Goal: Information Seeking & Learning: Learn about a topic

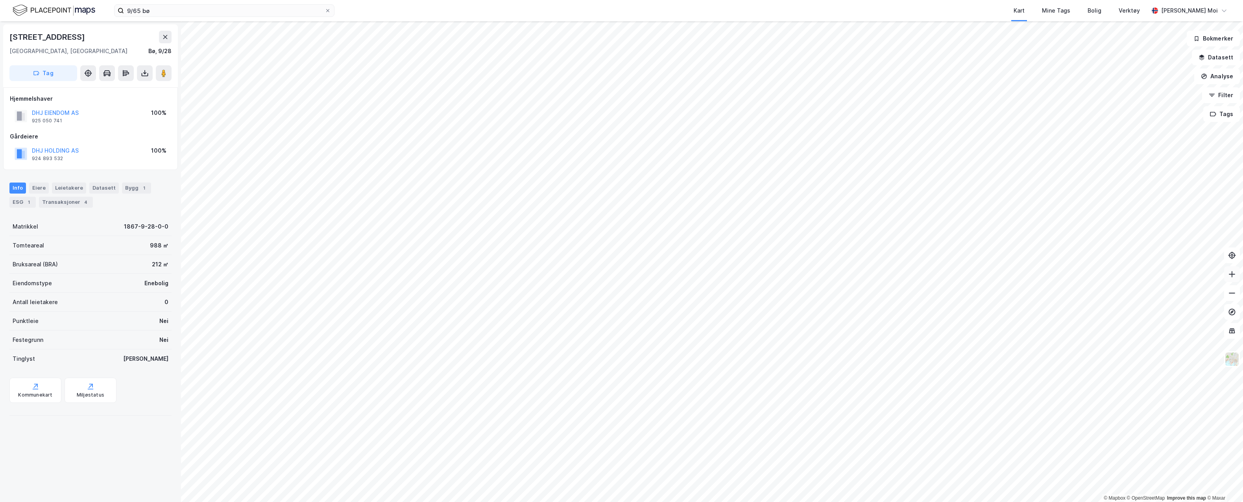
click at [1236, 271] on button at bounding box center [1232, 274] width 16 height 16
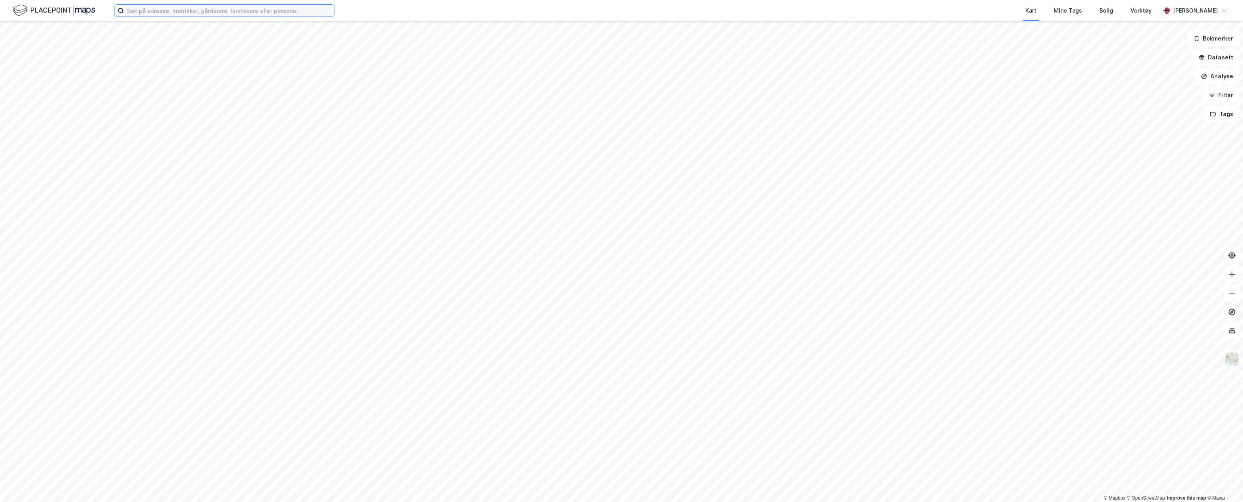
click at [183, 13] on input at bounding box center [229, 11] width 210 height 12
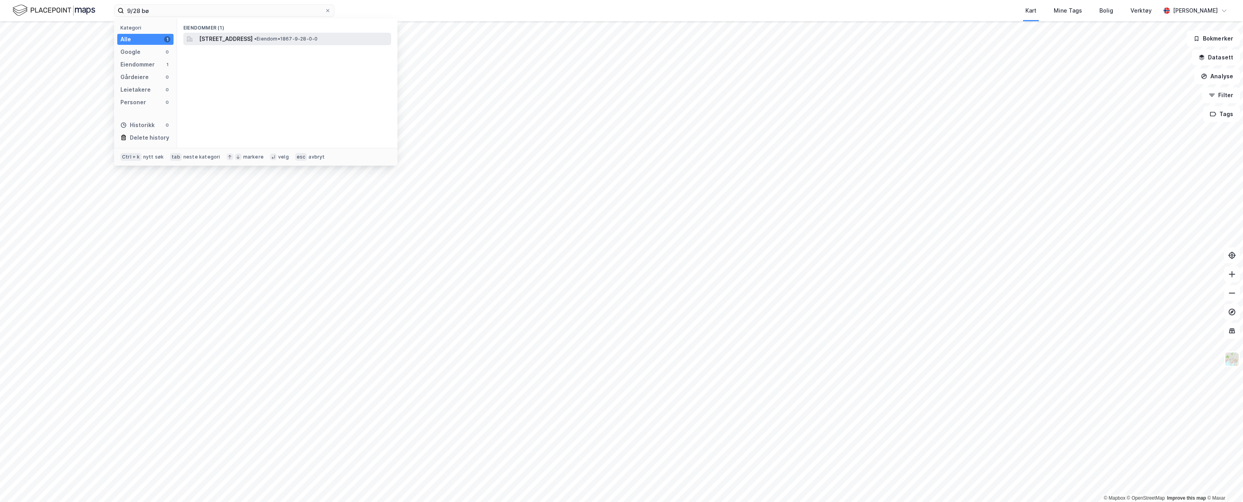
click at [233, 43] on span "[STREET_ADDRESS]" at bounding box center [226, 38] width 54 height 9
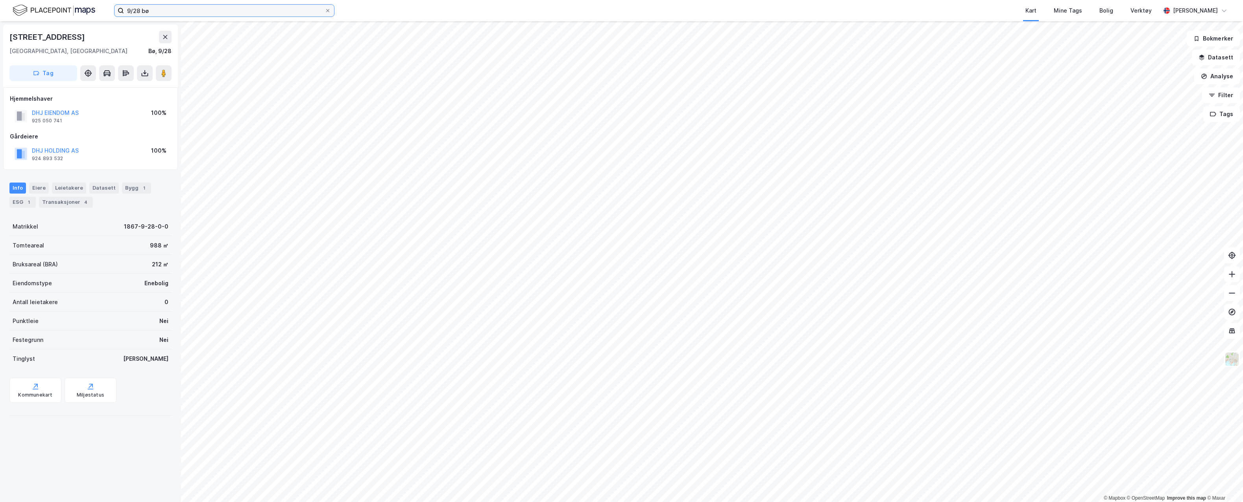
click at [139, 10] on input "9/28 bø" at bounding box center [224, 11] width 201 height 12
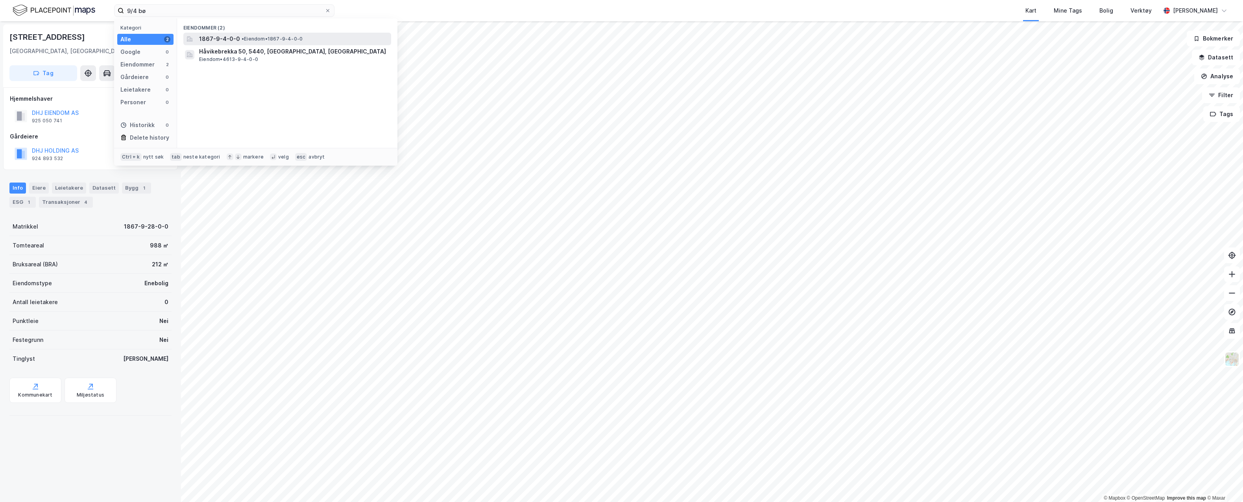
click at [255, 39] on span "• Eiendom • 1867-9-4-0-0" at bounding box center [272, 39] width 61 height 6
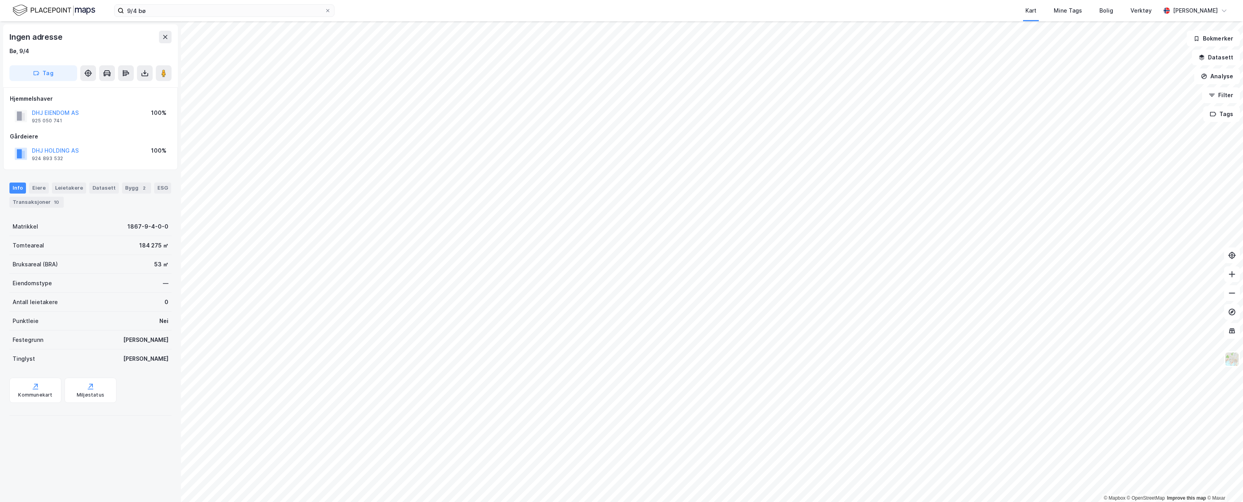
click at [178, 17] on div "9/4 bø Kart Mine Tags Bolig Verktøy [PERSON_NAME]" at bounding box center [621, 10] width 1243 height 21
click at [195, 12] on input "9/4 bø" at bounding box center [224, 11] width 201 height 12
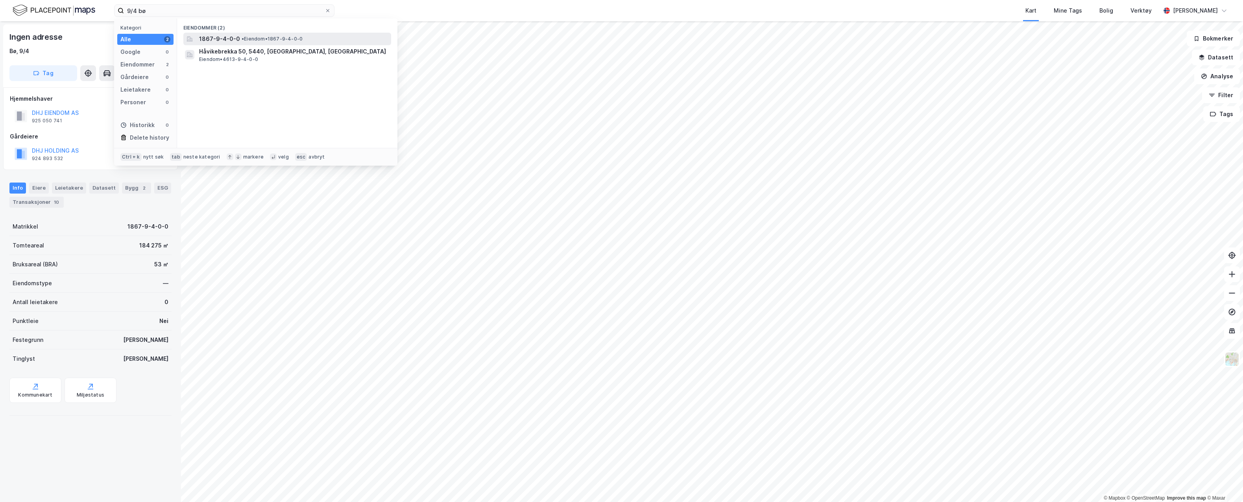
click at [259, 36] on span "• Eiendom • 1867-9-4-0-0" at bounding box center [272, 39] width 61 height 6
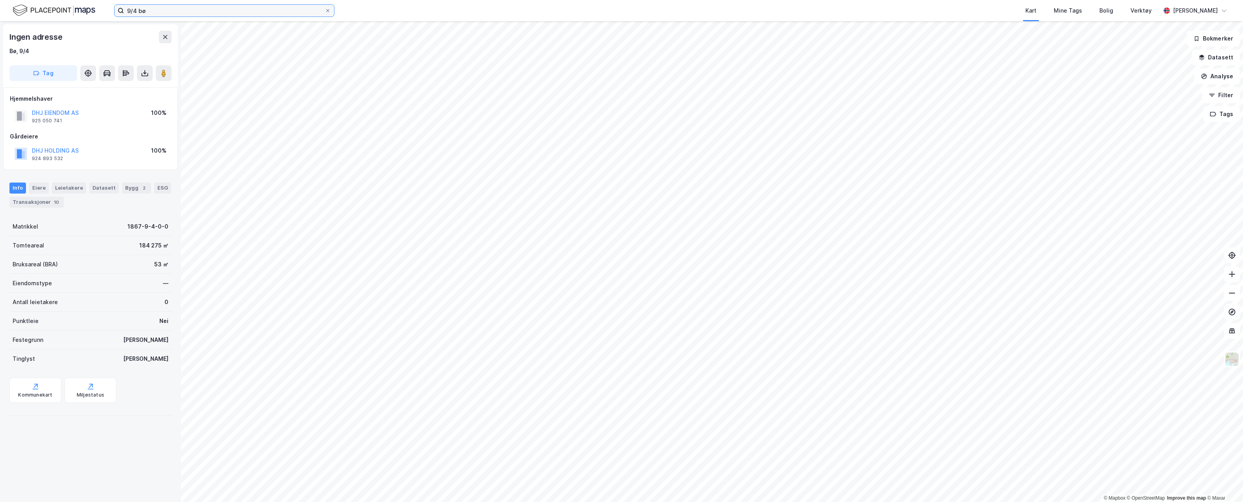
click at [137, 10] on input "9/4 bø" at bounding box center [224, 11] width 201 height 12
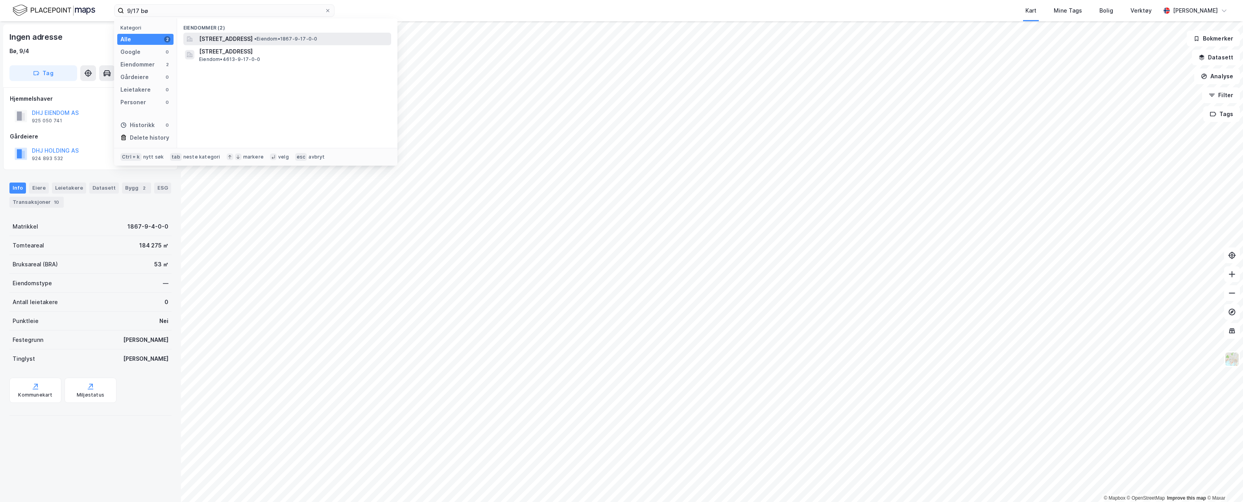
click at [253, 39] on span "[STREET_ADDRESS]" at bounding box center [226, 38] width 54 height 9
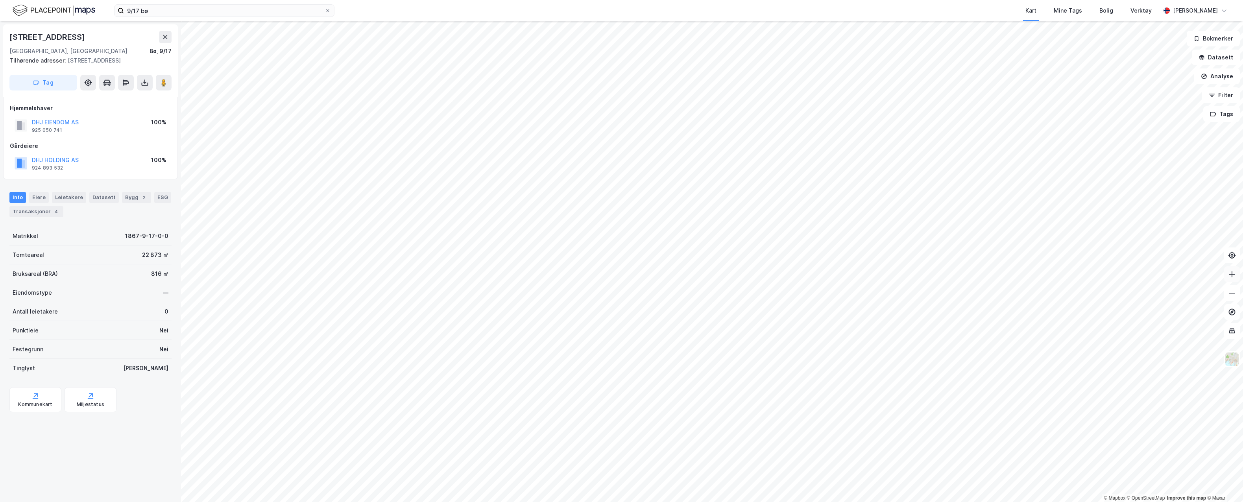
click at [1232, 275] on icon at bounding box center [1232, 274] width 1 height 6
click at [1231, 275] on icon at bounding box center [1232, 274] width 8 height 8
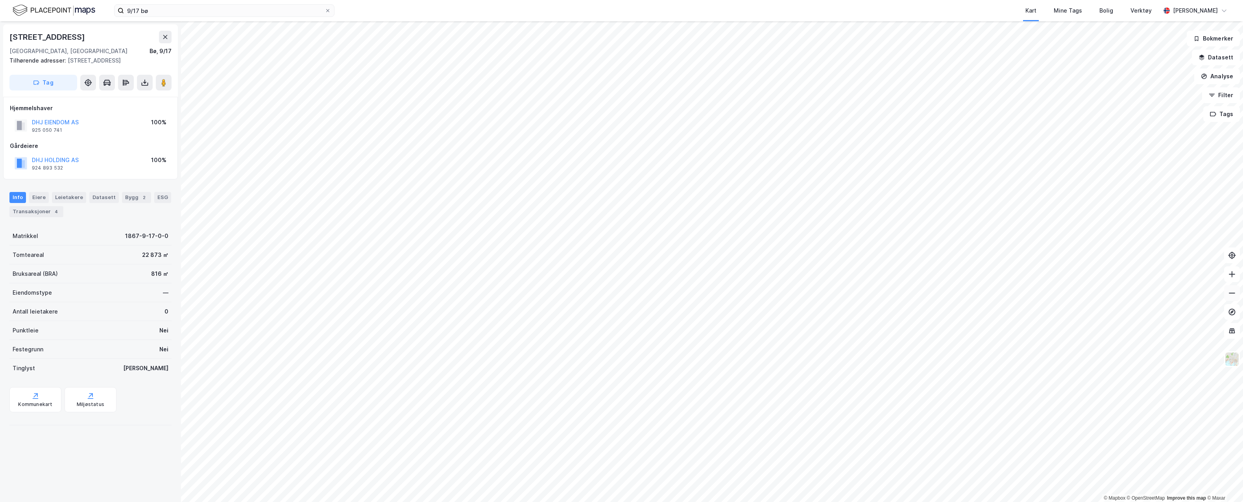
click at [1230, 292] on icon at bounding box center [1232, 293] width 8 height 8
click at [1230, 273] on icon at bounding box center [1232, 274] width 8 height 8
click at [1236, 298] on button at bounding box center [1232, 293] width 16 height 16
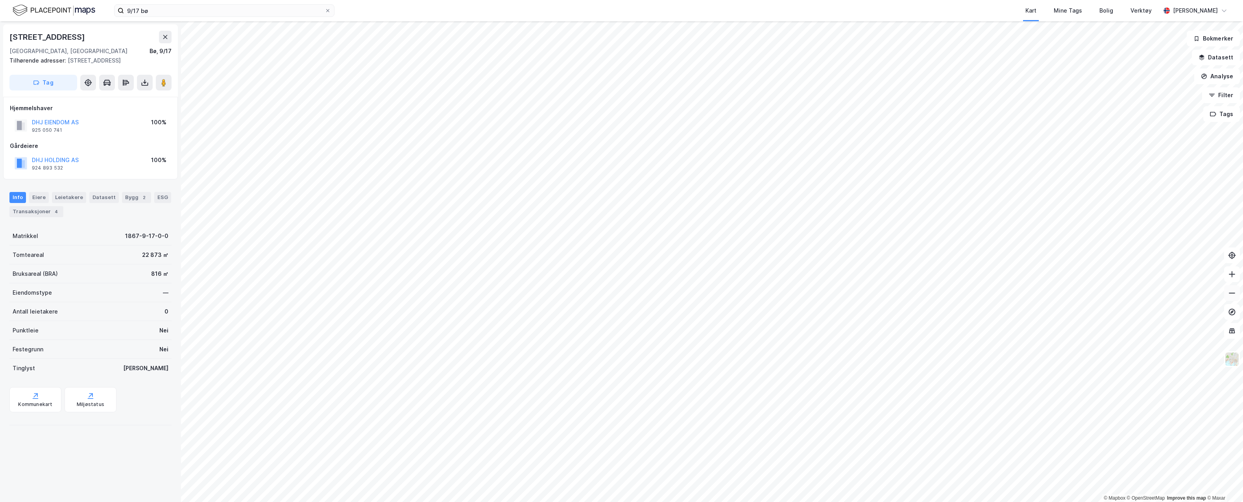
click at [1236, 298] on button at bounding box center [1232, 293] width 16 height 16
drag, startPoint x: 138, startPoint y: 11, endPoint x: 142, endPoint y: 13, distance: 4.1
click at [140, 11] on input "9/17 bø" at bounding box center [224, 11] width 201 height 12
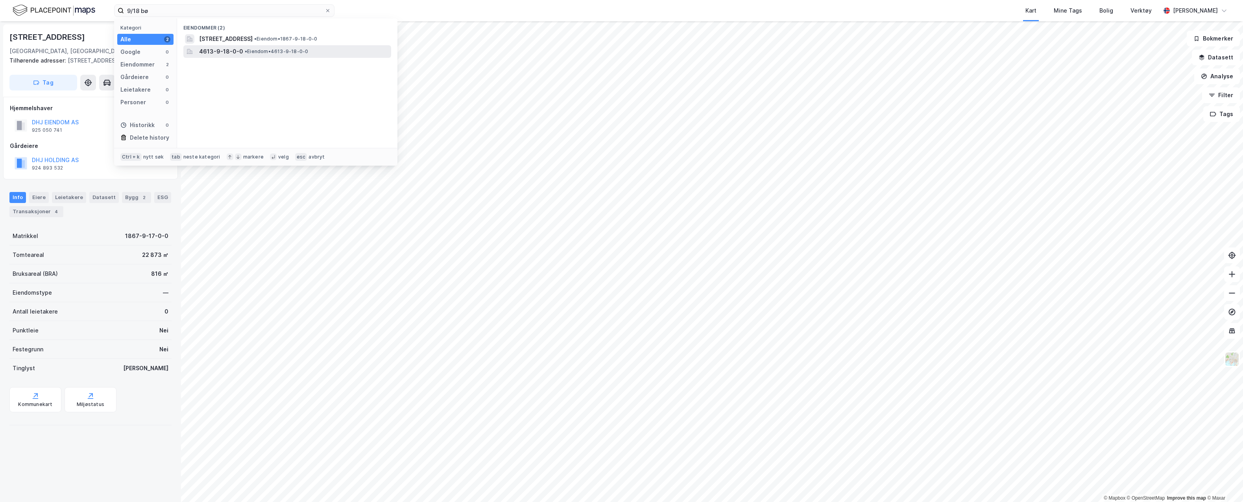
click at [241, 46] on div "4613-9-18-0-0 • Eiendom • 4613-9-18-0-0" at bounding box center [287, 51] width 208 height 13
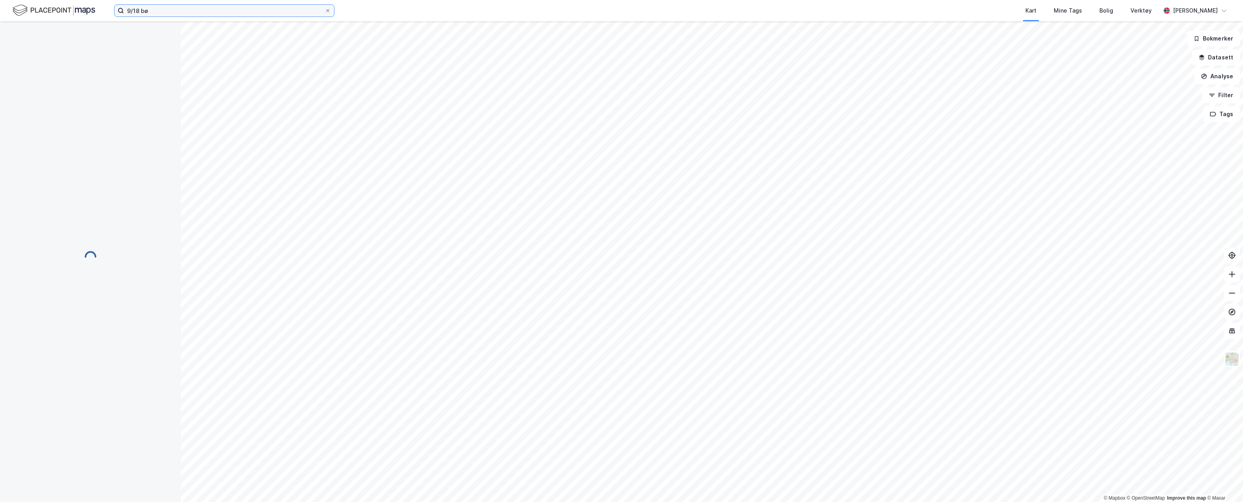
click at [200, 12] on input "9/18 bø" at bounding box center [224, 11] width 201 height 12
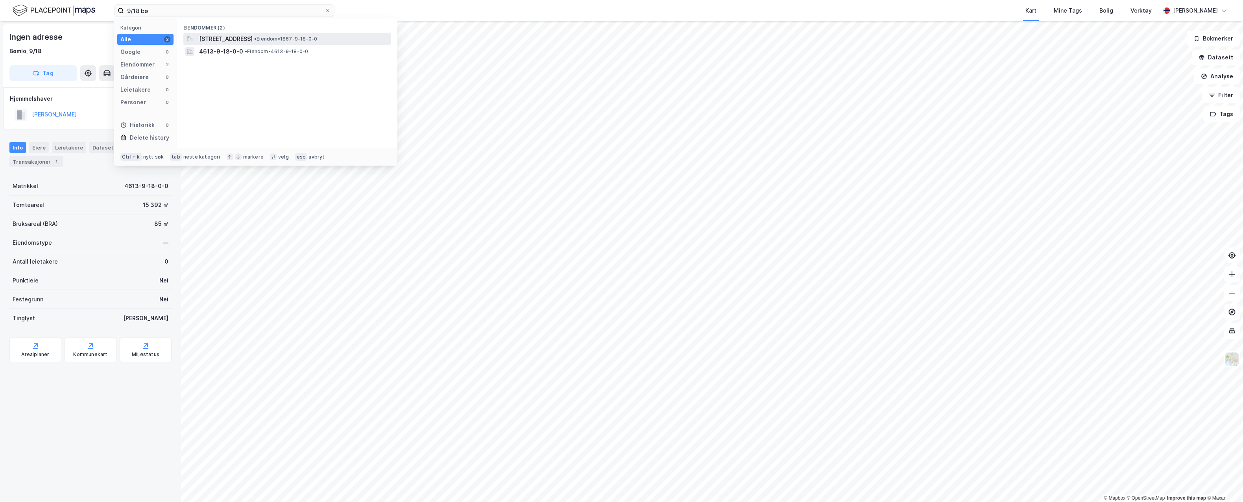
click at [231, 36] on span "[STREET_ADDRESS]" at bounding box center [226, 38] width 54 height 9
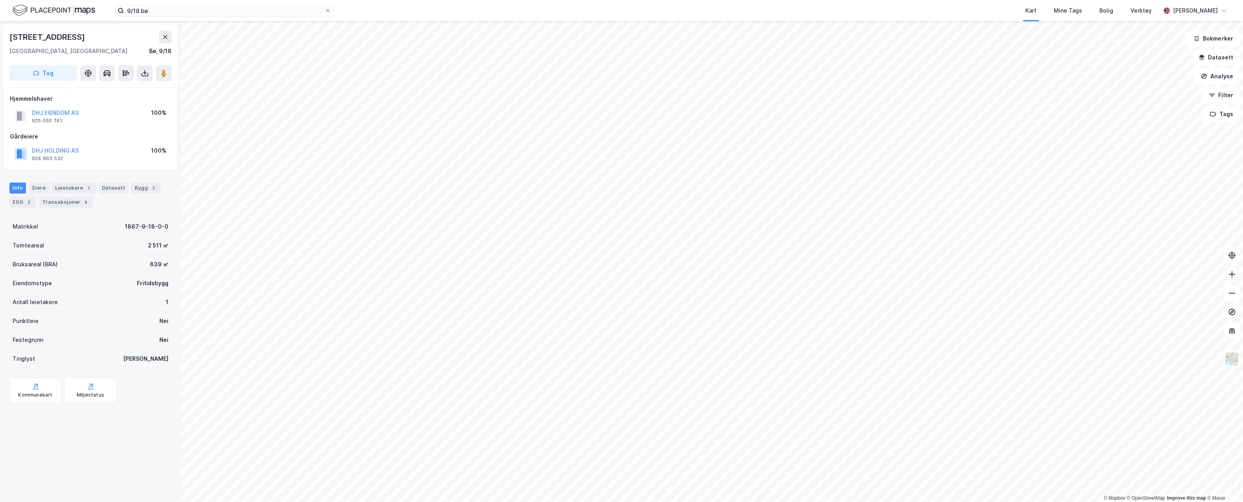
click at [1234, 275] on icon at bounding box center [1232, 274] width 8 height 8
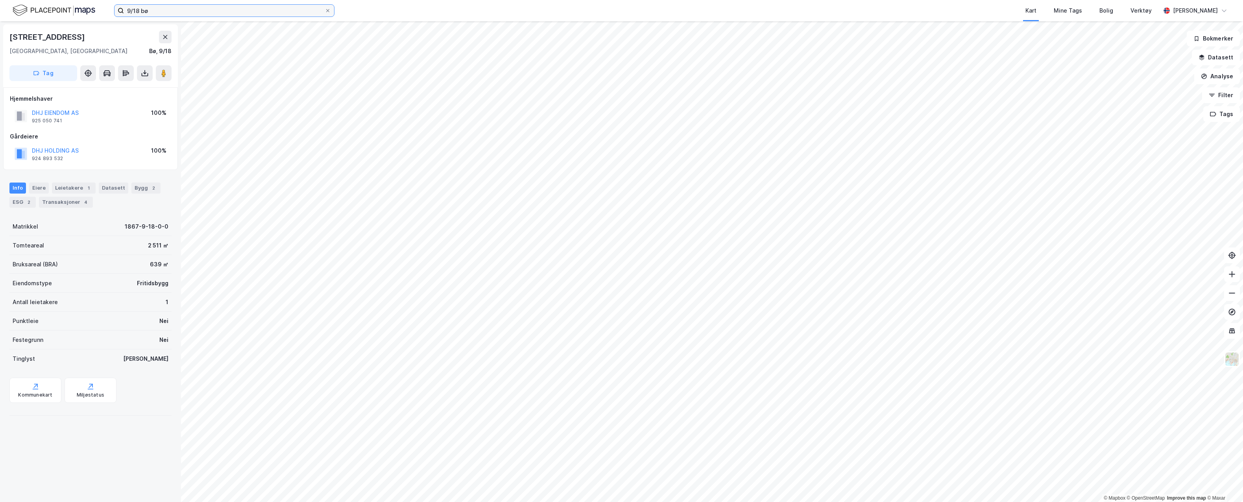
drag, startPoint x: 143, startPoint y: 9, endPoint x: 139, endPoint y: 17, distance: 9.2
click at [141, 11] on input "9/18 bø" at bounding box center [224, 11] width 201 height 12
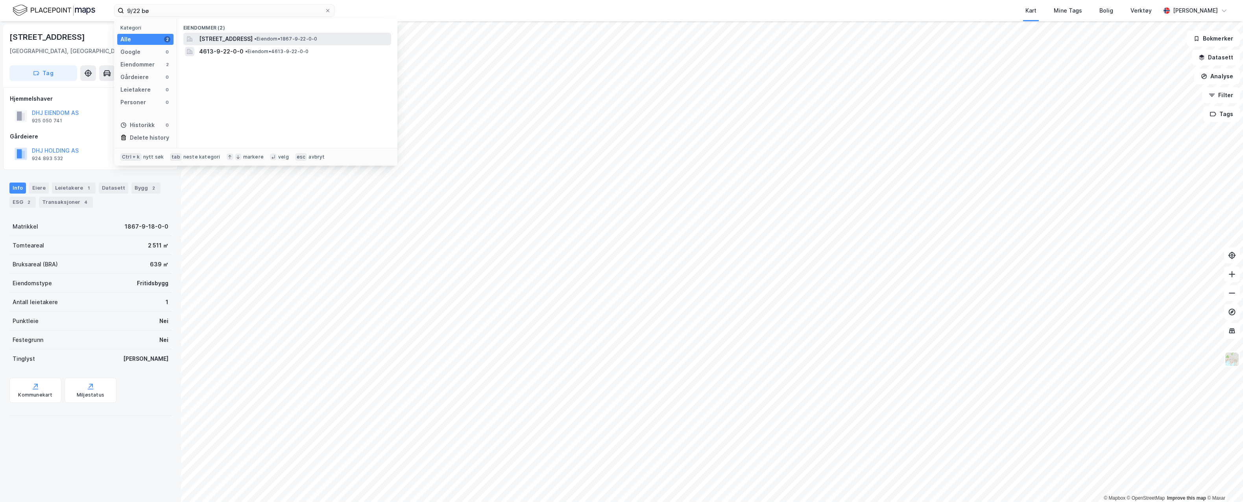
click at [205, 35] on span "[STREET_ADDRESS]" at bounding box center [226, 38] width 54 height 9
drag, startPoint x: 139, startPoint y: 11, endPoint x: 193, endPoint y: 29, distance: 56.9
click at [141, 12] on input "9/22 bø" at bounding box center [224, 11] width 201 height 12
click at [253, 38] on span "[STREET_ADDRESS]" at bounding box center [226, 38] width 54 height 9
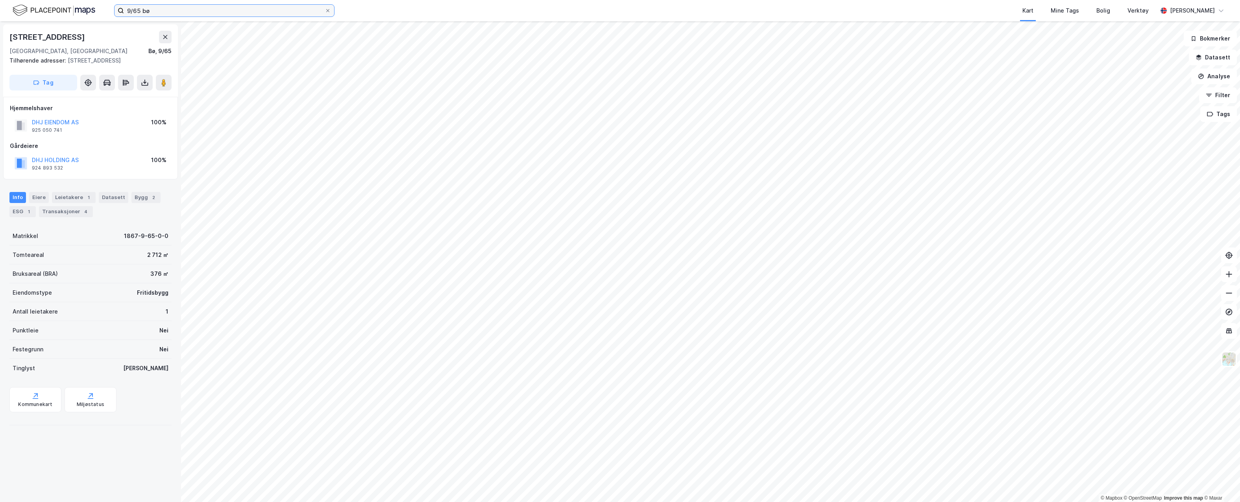
drag, startPoint x: 142, startPoint y: 9, endPoint x: 142, endPoint y: 13, distance: 4.0
click at [141, 10] on input "9/65 bø" at bounding box center [224, 11] width 201 height 12
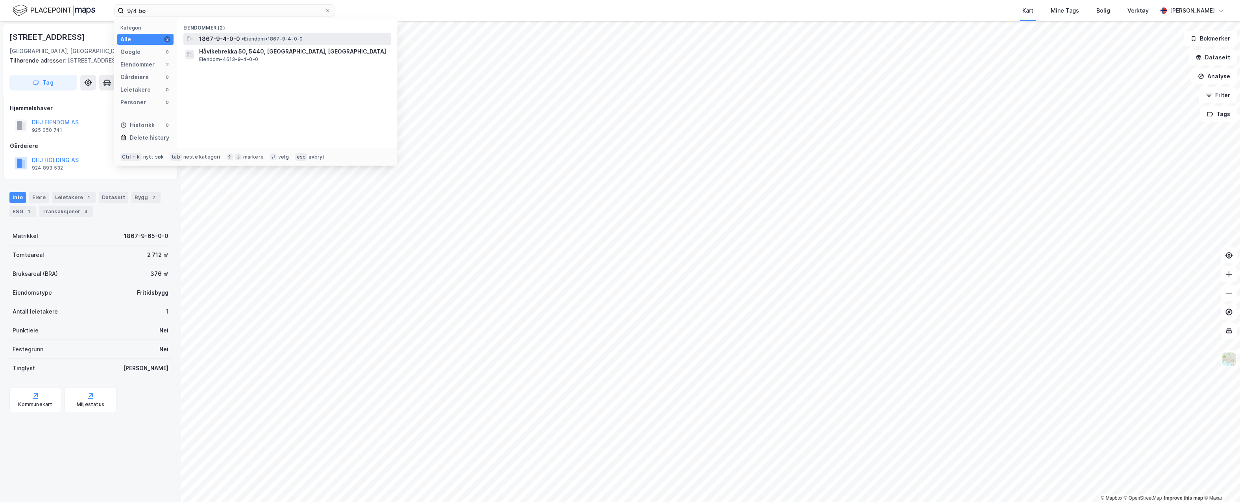
click at [289, 39] on span "• Eiendom • 1867-9-4-0-0" at bounding box center [272, 39] width 61 height 6
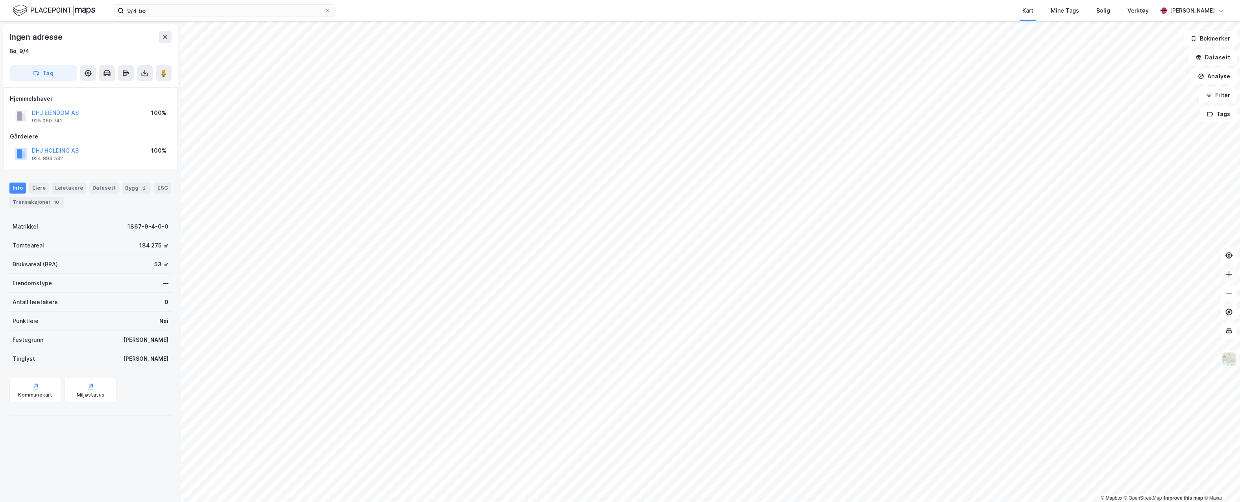
click at [1229, 279] on button at bounding box center [1229, 274] width 16 height 16
click at [1229, 278] on icon at bounding box center [1229, 274] width 8 height 8
click at [1229, 273] on icon at bounding box center [1229, 274] width 8 height 8
click at [1230, 277] on icon at bounding box center [1229, 274] width 8 height 8
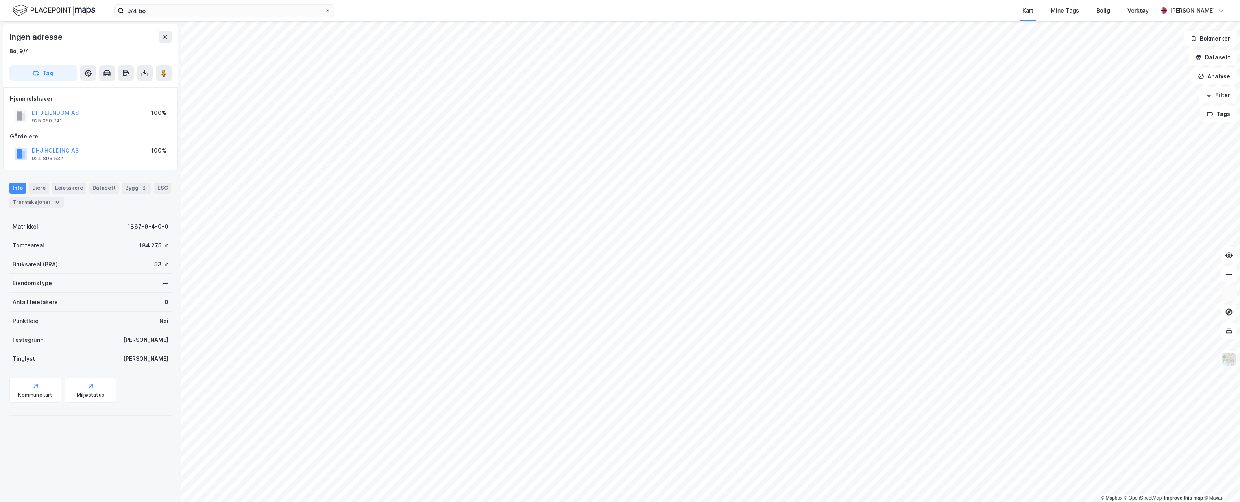
click at [1228, 297] on button at bounding box center [1229, 293] width 16 height 16
click at [1227, 291] on icon at bounding box center [1229, 293] width 8 height 8
click at [1225, 292] on icon at bounding box center [1229, 293] width 8 height 8
click at [1233, 274] on icon at bounding box center [1229, 274] width 8 height 8
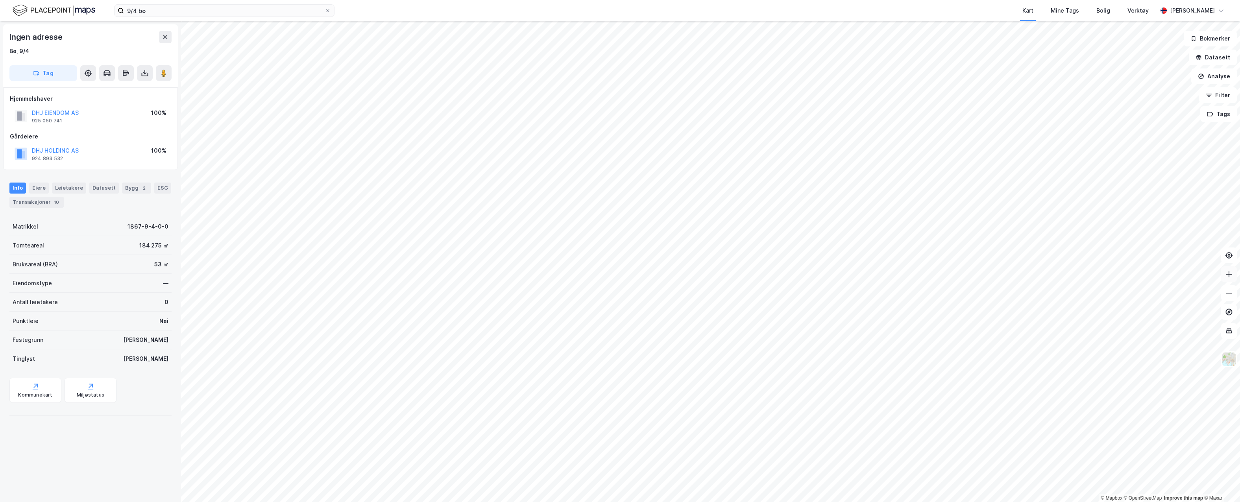
click at [1233, 274] on icon at bounding box center [1229, 274] width 8 height 8
click at [1229, 274] on icon at bounding box center [1229, 274] width 1 height 6
click at [136, 11] on input "9/4 bø" at bounding box center [224, 11] width 201 height 12
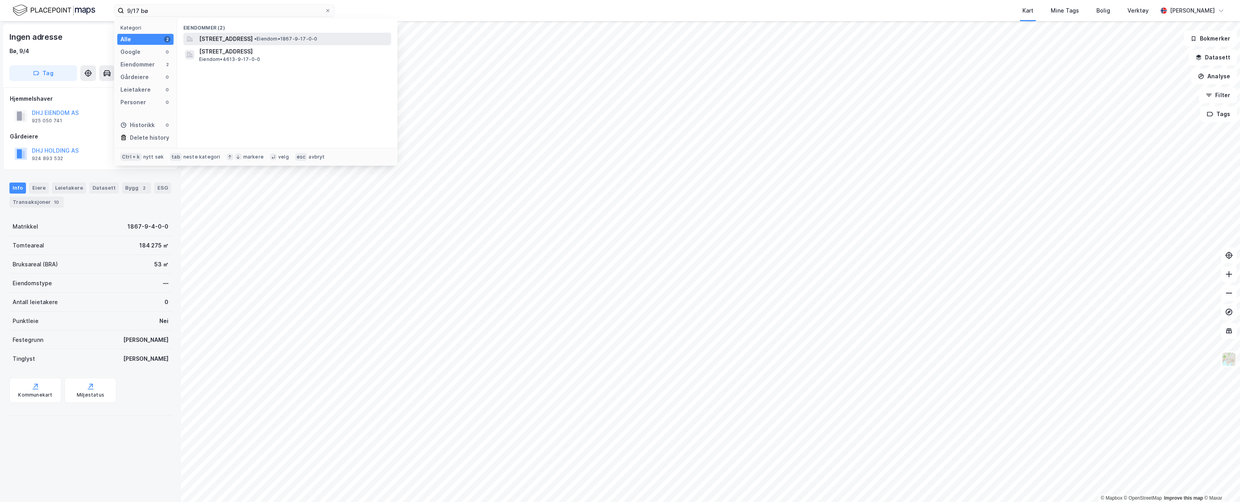
click at [253, 37] on span "[STREET_ADDRESS]" at bounding box center [226, 38] width 54 height 9
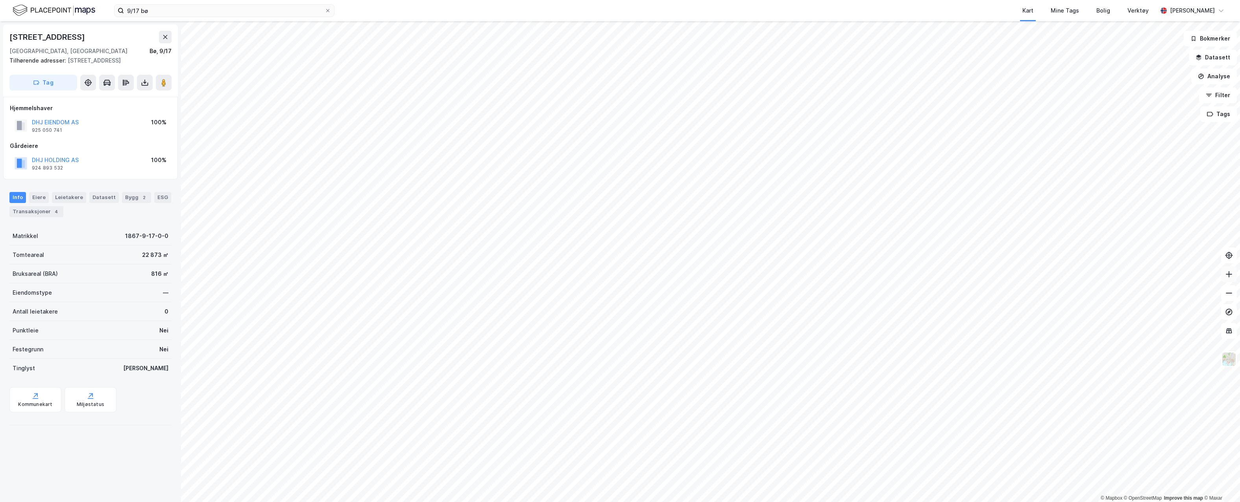
click at [1232, 275] on icon at bounding box center [1229, 274] width 8 height 8
click at [1222, 277] on button at bounding box center [1229, 274] width 16 height 16
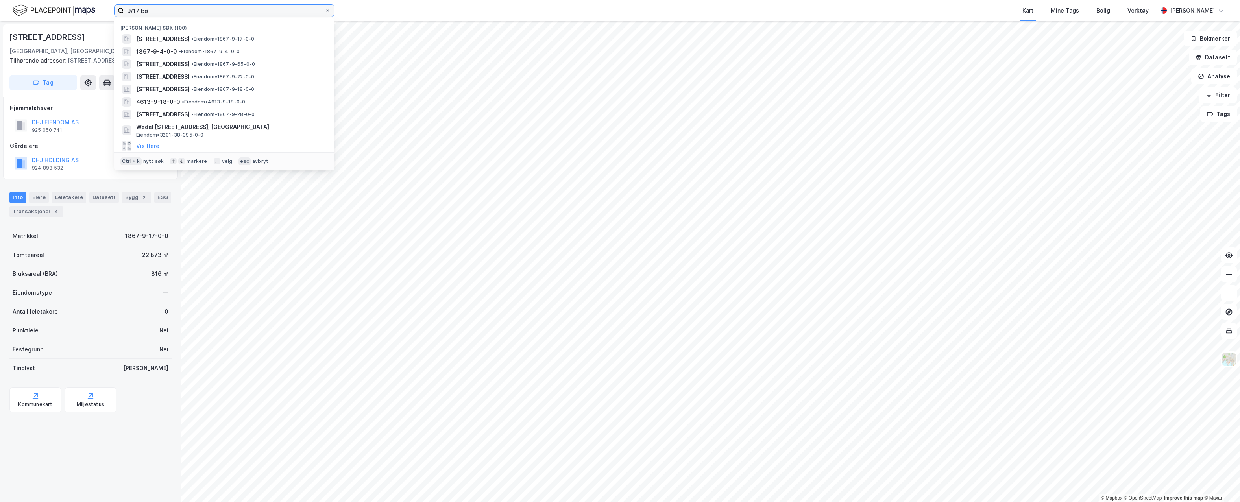
click at [137, 11] on input "9/17 bø" at bounding box center [224, 11] width 201 height 12
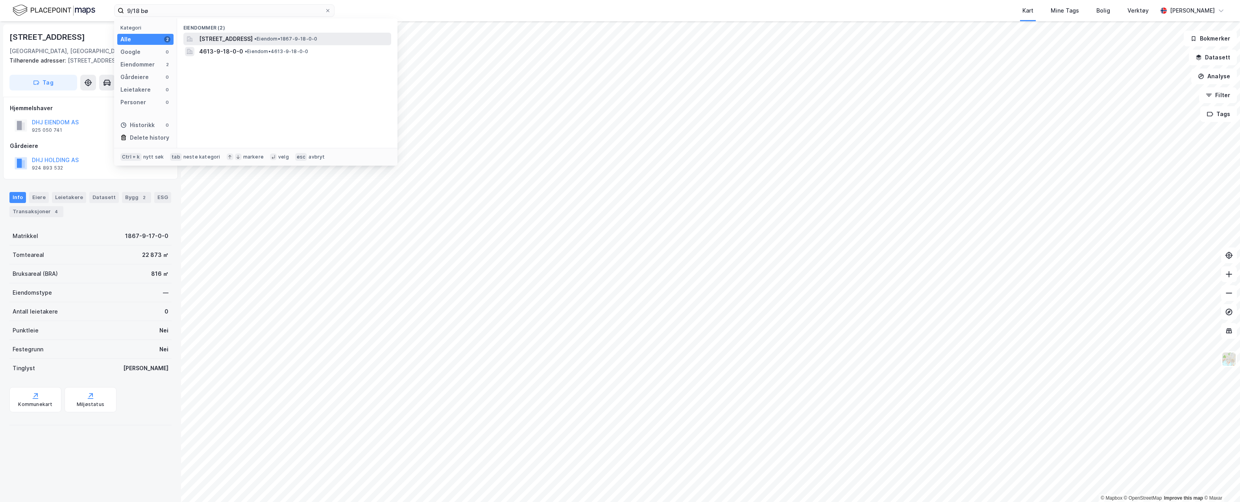
click at [237, 37] on span "[STREET_ADDRESS]" at bounding box center [226, 38] width 54 height 9
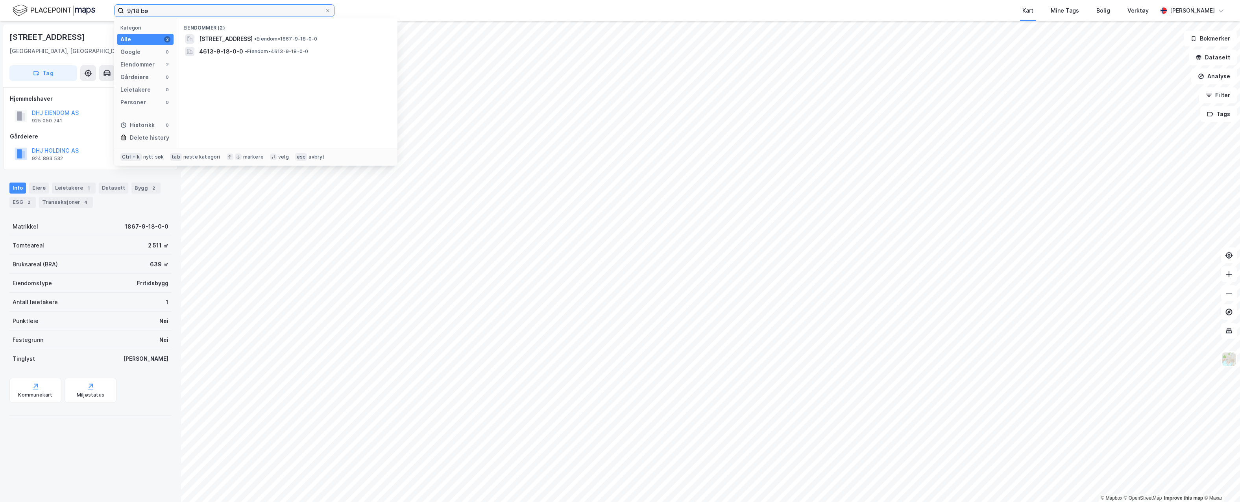
drag, startPoint x: 139, startPoint y: 9, endPoint x: 140, endPoint y: 22, distance: 12.7
click at [139, 10] on input "9/18 bø" at bounding box center [224, 11] width 201 height 12
click at [210, 38] on span "[STREET_ADDRESS]" at bounding box center [226, 38] width 54 height 9
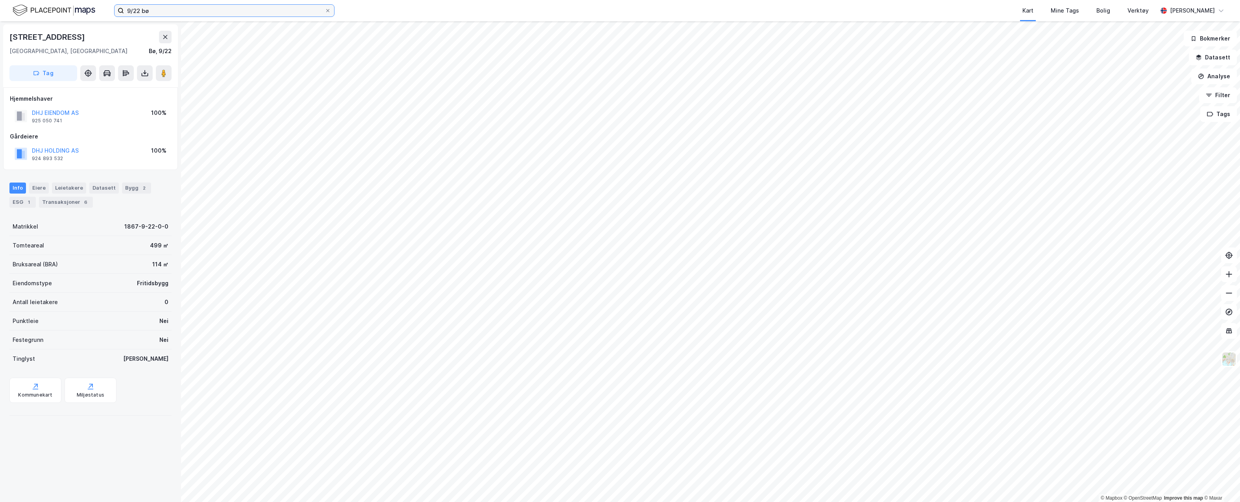
click at [140, 11] on input "9/22 bø" at bounding box center [224, 11] width 201 height 12
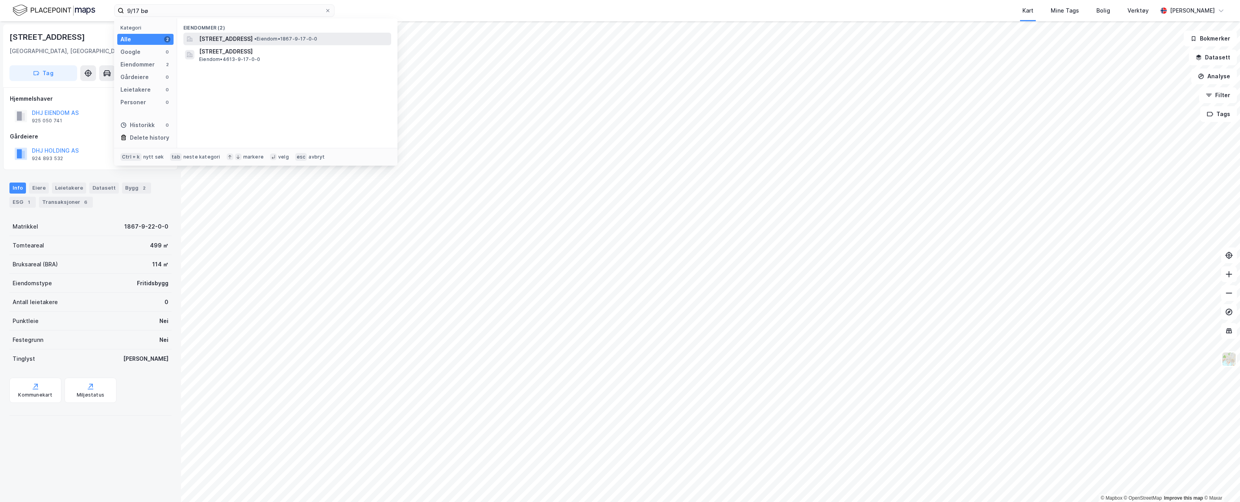
click at [226, 38] on span "[STREET_ADDRESS]" at bounding box center [226, 38] width 54 height 9
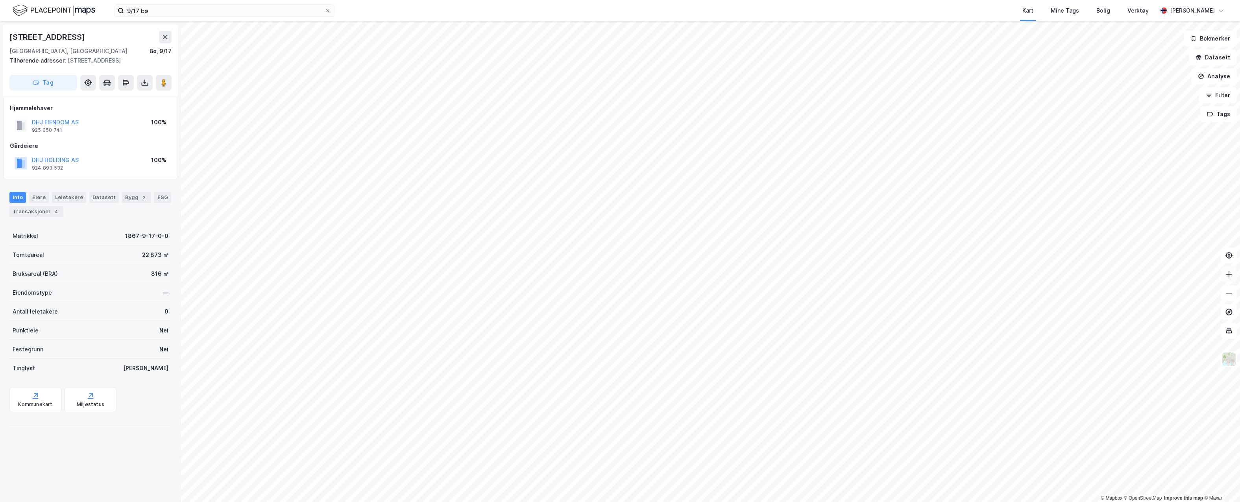
click at [1234, 276] on button at bounding box center [1229, 274] width 16 height 16
click at [1225, 296] on icon at bounding box center [1229, 293] width 8 height 8
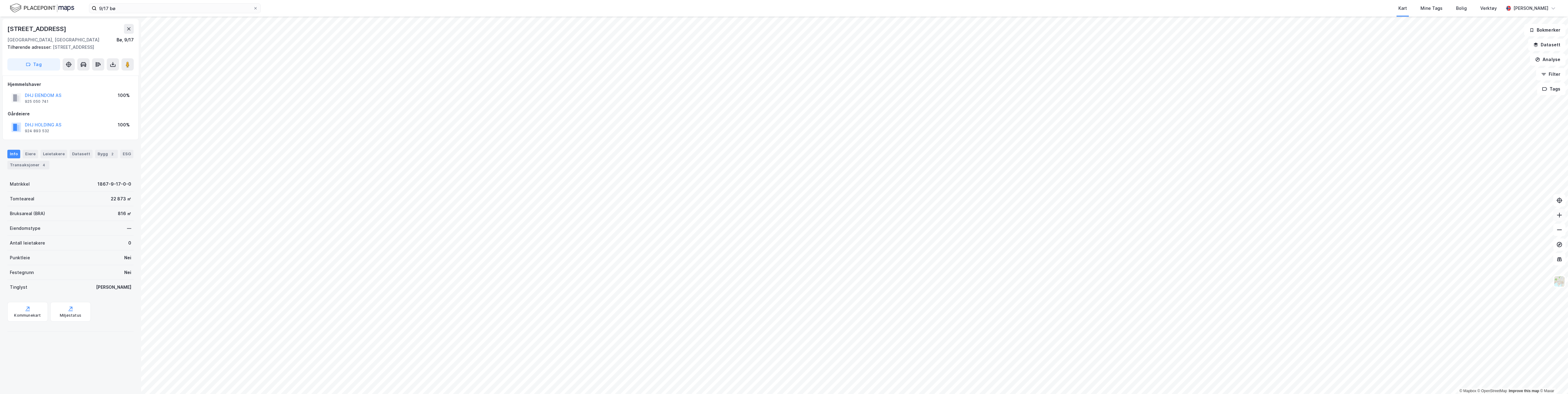
click at [969, 215] on icon at bounding box center [1559, 215] width 6 height 6
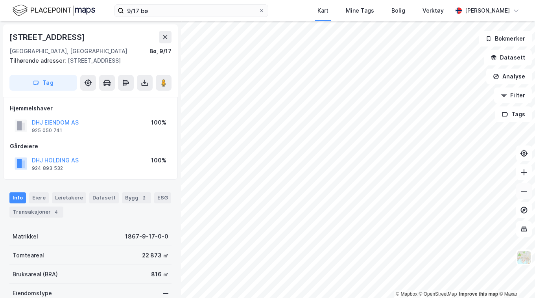
click at [527, 193] on icon at bounding box center [524, 191] width 8 height 8
click at [524, 170] on icon at bounding box center [524, 172] width 1 height 6
click at [523, 172] on icon at bounding box center [524, 172] width 8 height 8
click at [525, 191] on icon at bounding box center [524, 190] width 6 height 1
click at [525, 170] on icon at bounding box center [524, 172] width 8 height 8
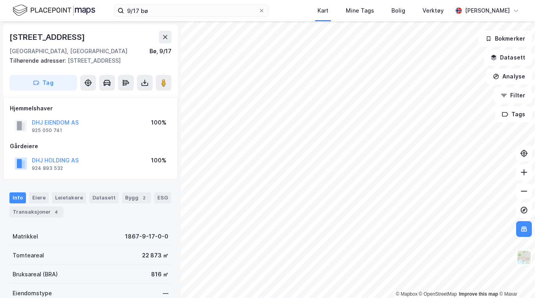
click at [457, 298] on html "9/17 bø Kart Mine Tags Bolig Verktøy [PERSON_NAME] © Mapbox © OpenStreetMap Imp…" at bounding box center [267, 149] width 535 height 298
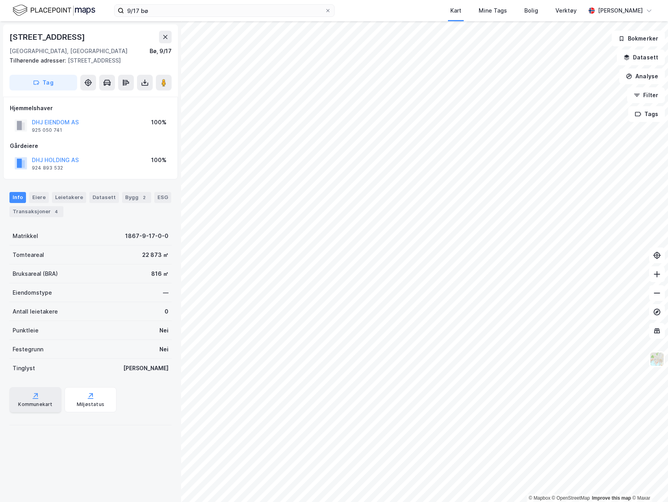
click at [46, 406] on div "Kommunekart" at bounding box center [35, 404] width 34 height 6
click at [656, 292] on icon at bounding box center [657, 293] width 8 height 8
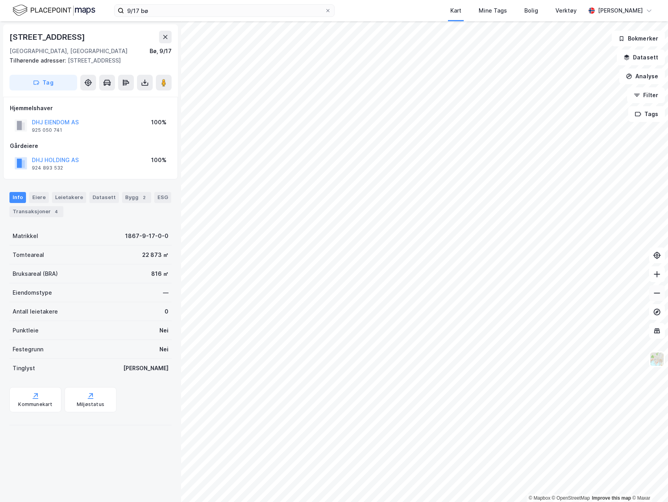
click at [656, 292] on icon at bounding box center [657, 293] width 8 height 8
click at [141, 4] on div "9/17 bø Kart Mine Tags Bolig Verktøy [PERSON_NAME]" at bounding box center [334, 10] width 668 height 21
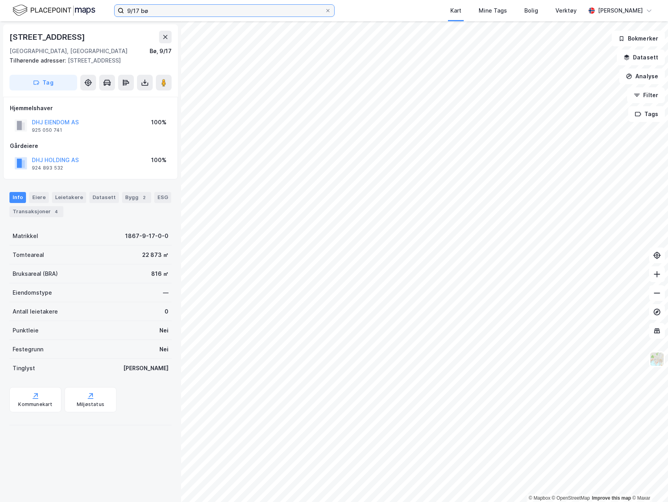
click at [141, 9] on input "9/17 bø" at bounding box center [224, 11] width 201 height 12
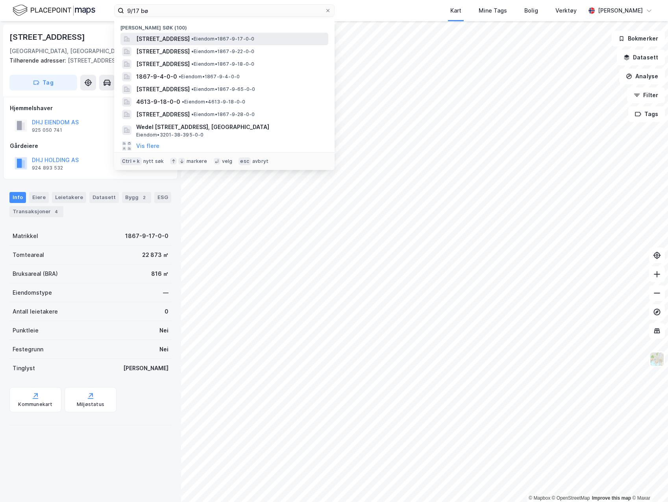
click at [185, 35] on span "[STREET_ADDRESS]" at bounding box center [163, 38] width 54 height 9
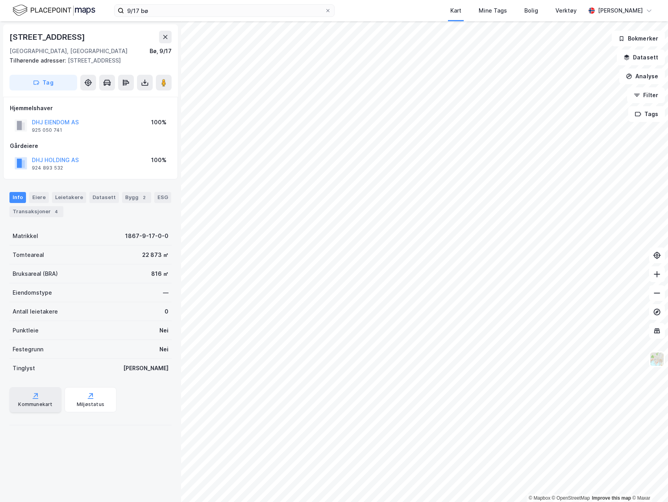
click at [48, 408] on div "Kommunekart" at bounding box center [35, 399] width 52 height 25
click at [148, 83] on icon at bounding box center [145, 84] width 7 height 3
click at [31, 400] on div "Kommunekart" at bounding box center [35, 399] width 52 height 25
click at [35, 401] on div "Kommunekart" at bounding box center [35, 404] width 34 height 6
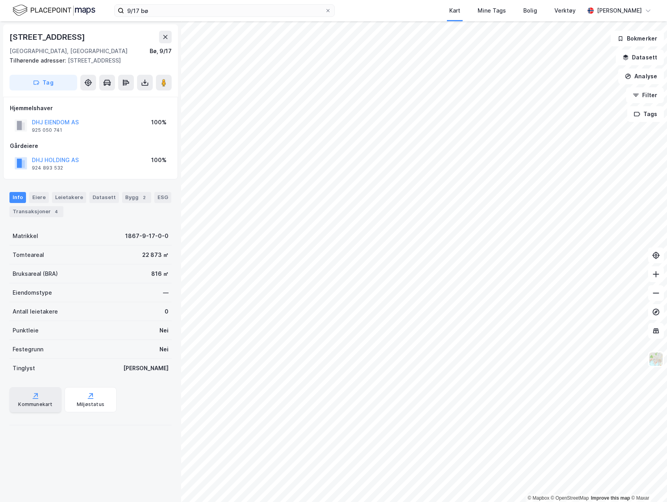
click at [32, 396] on icon at bounding box center [35, 396] width 8 height 8
click at [48, 397] on div "Kommunekart" at bounding box center [35, 399] width 52 height 25
click at [658, 294] on icon at bounding box center [655, 293] width 8 height 8
click at [660, 294] on button at bounding box center [655, 293] width 16 height 16
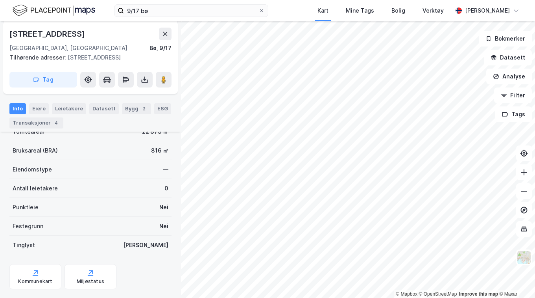
scroll to position [140, 0]
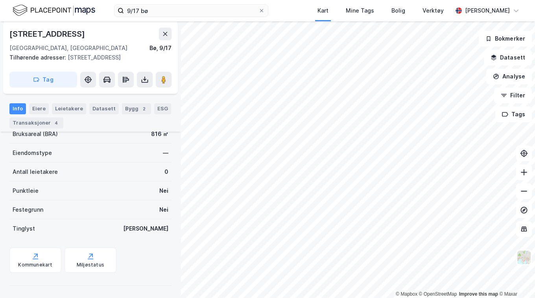
click at [85, 246] on div "Matrikkel 1867-9-17-0-0 Tomteareal 22 873 ㎡ Bruksareal (BRA) 816 ㎡ Eiendomstype…" at bounding box center [90, 188] width 162 height 202
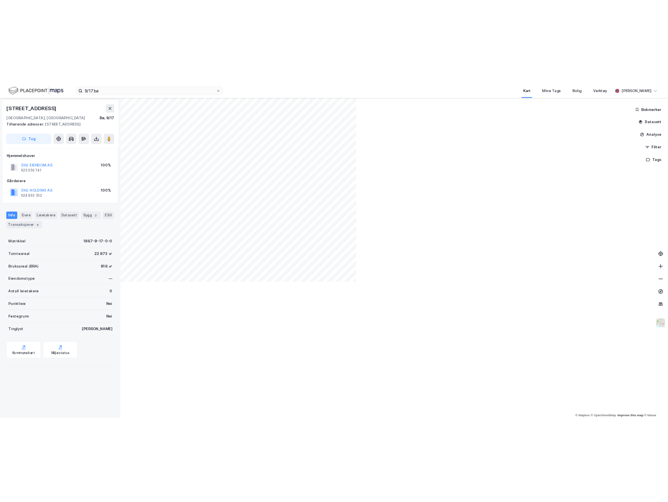
scroll to position [0, 0]
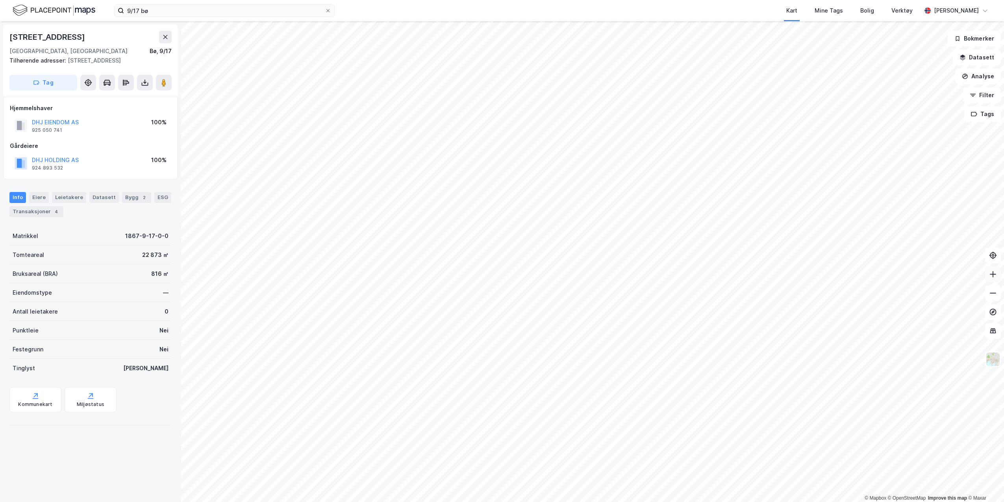
click at [990, 280] on button at bounding box center [993, 274] width 16 height 16
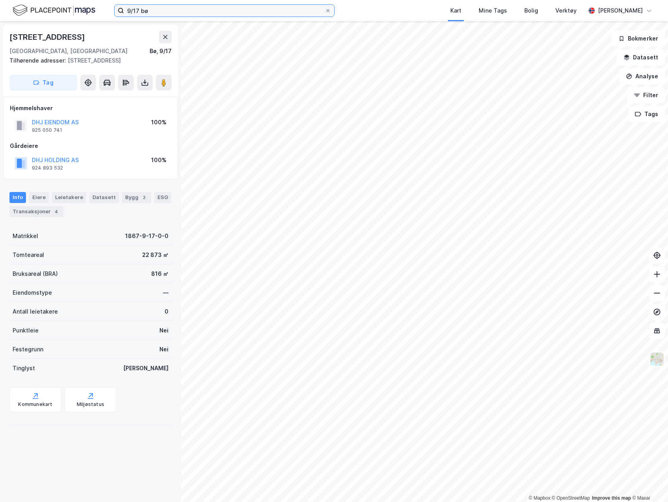
click at [140, 9] on input "9/17 bø" at bounding box center [224, 11] width 201 height 12
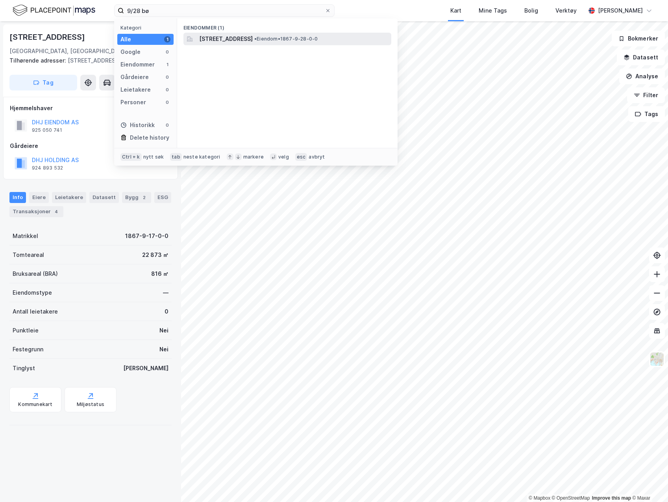
click at [216, 35] on span "[STREET_ADDRESS]" at bounding box center [226, 38] width 54 height 9
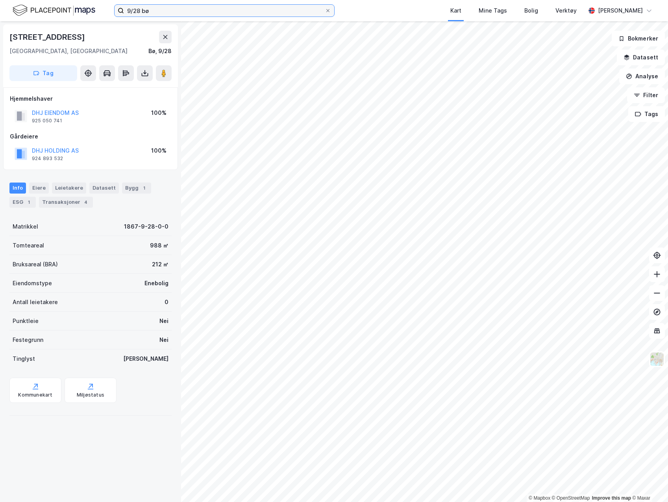
click at [140, 11] on input "9/28 bø" at bounding box center [224, 11] width 201 height 12
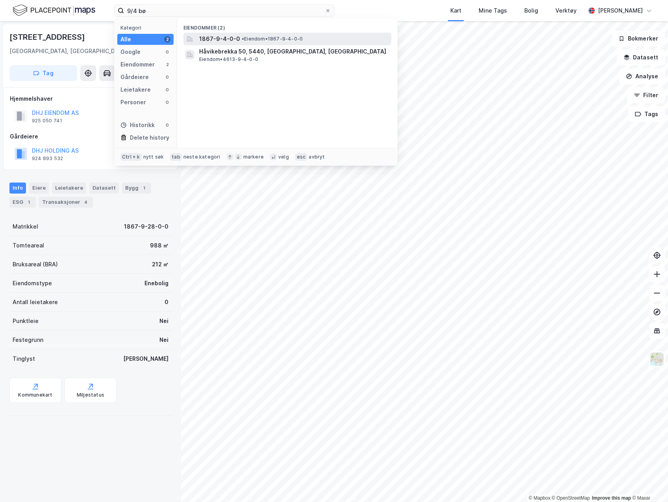
click at [224, 39] on span "1867-9-4-0-0" at bounding box center [219, 38] width 41 height 9
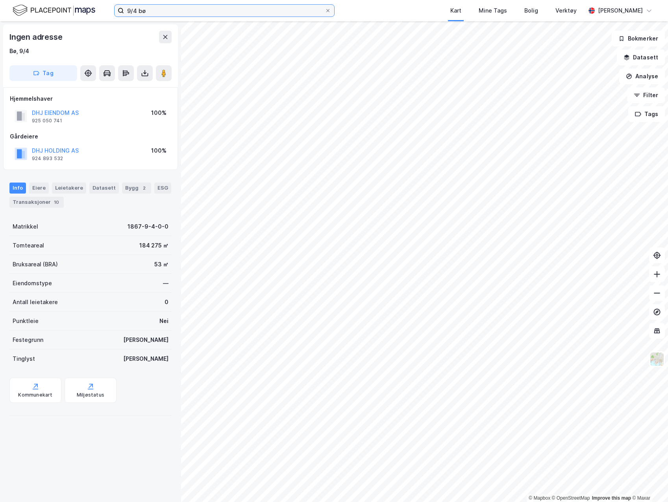
click at [136, 11] on input "9/4 bø" at bounding box center [224, 11] width 201 height 12
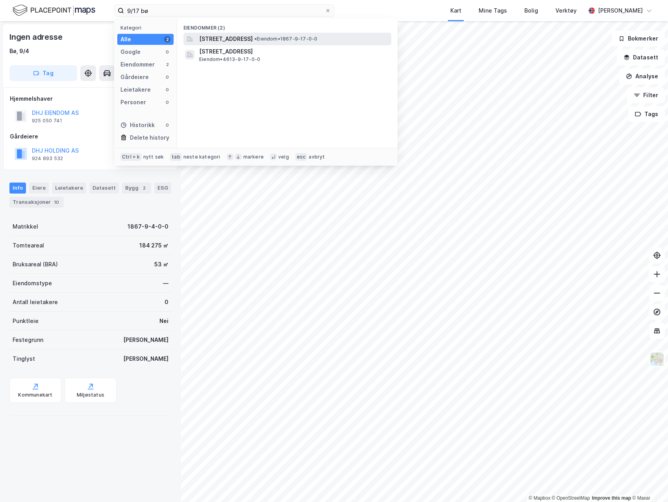
click at [220, 36] on span "[STREET_ADDRESS]" at bounding box center [226, 38] width 54 height 9
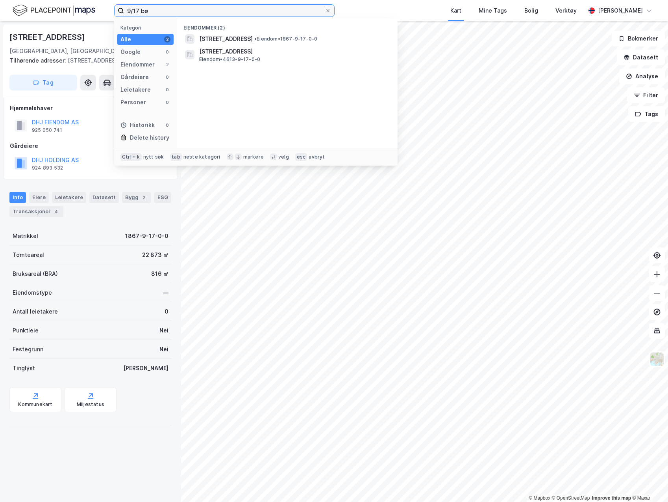
drag, startPoint x: 141, startPoint y: 11, endPoint x: 139, endPoint y: 35, distance: 23.7
click at [141, 12] on input "9/17 bø" at bounding box center [224, 11] width 201 height 12
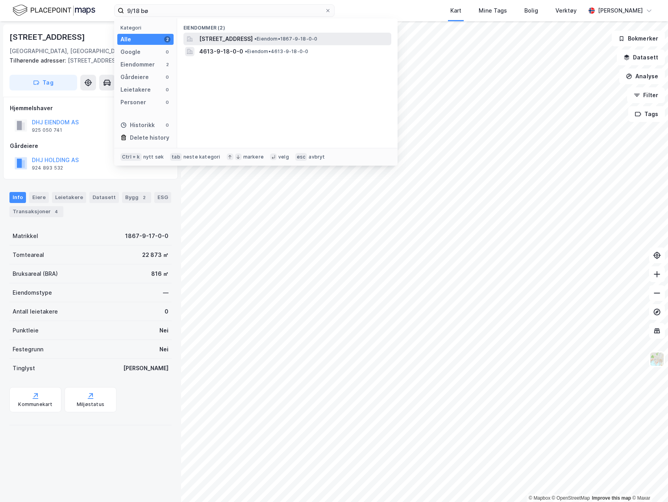
click at [258, 33] on div "[STREET_ADDRESS] • Eiendom • 1867-9-18-0-0" at bounding box center [287, 39] width 208 height 13
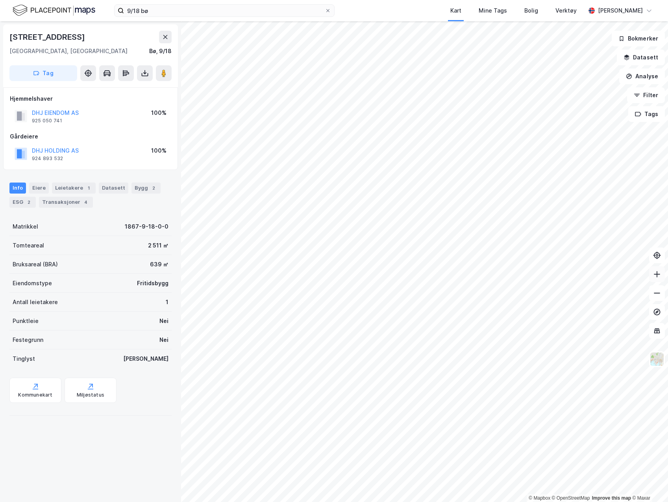
click at [661, 274] on button at bounding box center [657, 274] width 16 height 16
click at [138, 11] on input "9/18 bø" at bounding box center [224, 11] width 201 height 12
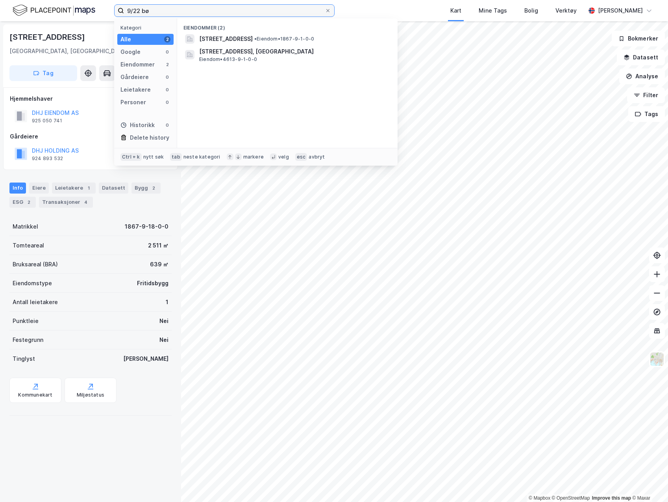
type input "9/22 bø"
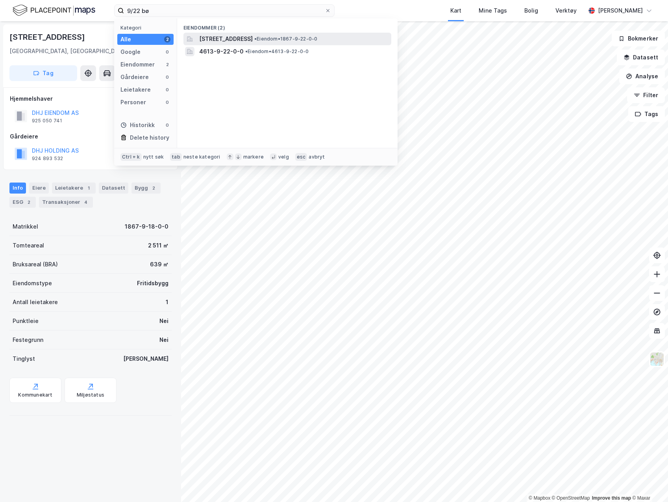
click at [253, 39] on span "[STREET_ADDRESS]" at bounding box center [226, 38] width 54 height 9
